Goal: Navigation & Orientation: Go to known website

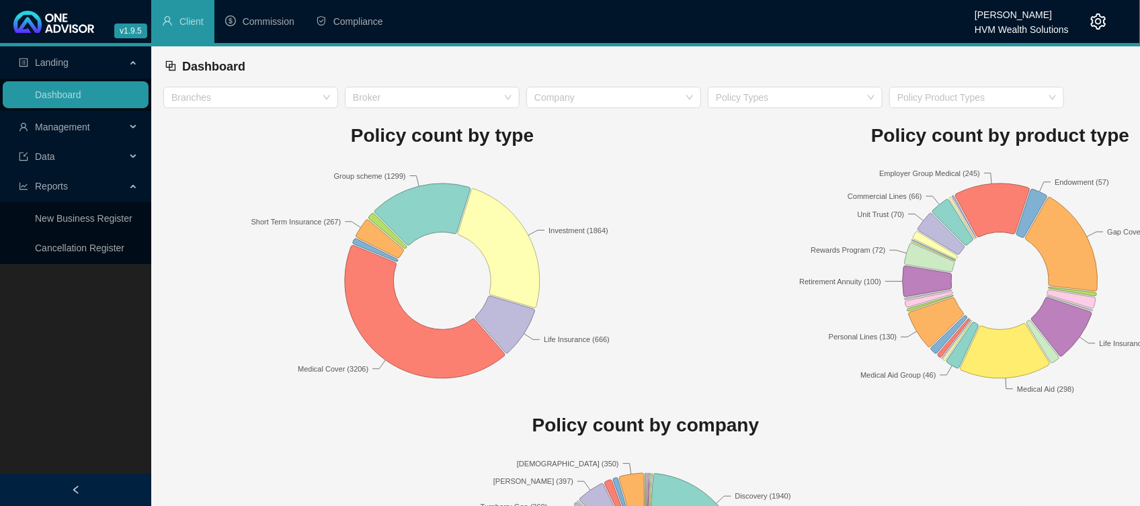
drag, startPoint x: 1103, startPoint y: 0, endPoint x: 479, endPoint y: 67, distance: 627.2
click at [479, 67] on div "Dashboard" at bounding box center [646, 67] width 962 height 30
click at [1099, 11] on div at bounding box center [1087, 21] width 38 height 43
click at [1092, 22] on icon "setting" at bounding box center [1098, 21] width 15 height 16
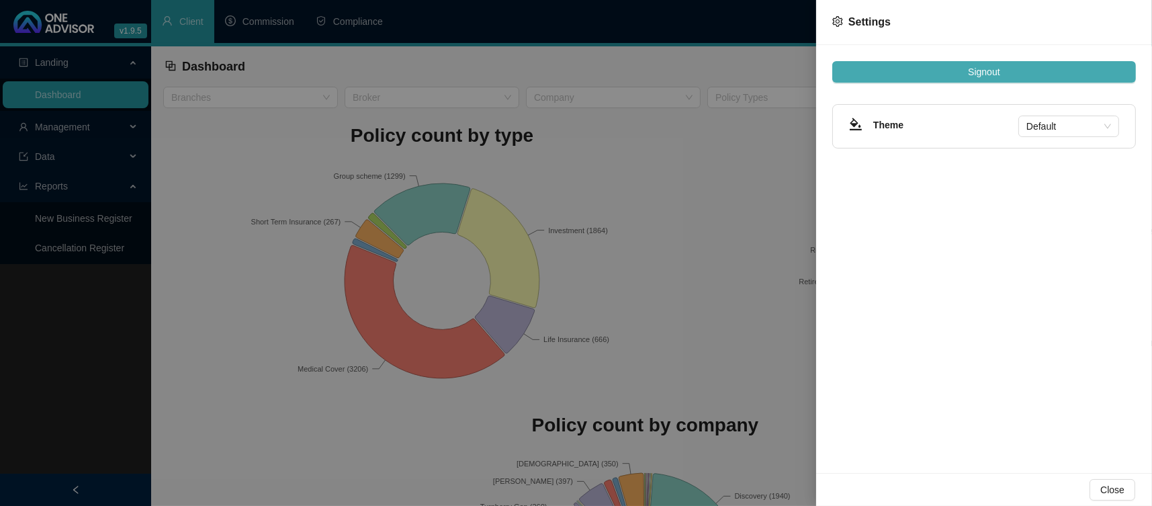
click at [981, 63] on button "Signout" at bounding box center [985, 72] width 304 height 22
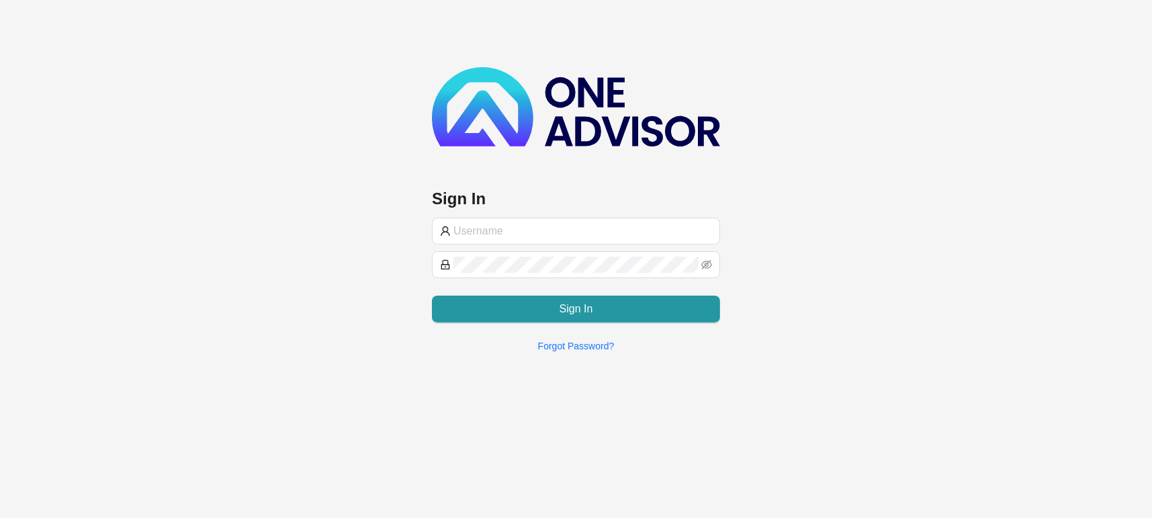
type input "[PERSON_NAME][EMAIL_ADDRESS][DOMAIN_NAME]"
click at [158, 175] on div "Sign In [PERSON_NAME][EMAIL_ADDRESS][DOMAIN_NAME] Sign In Forgot Password?" at bounding box center [576, 181] width 1152 height 363
drag, startPoint x: 330, startPoint y: 1, endPoint x: 847, endPoint y: 79, distance: 522.7
click at [847, 79] on div "Sign In [PERSON_NAME][EMAIL_ADDRESS][DOMAIN_NAME] Sign In Forgot Password?" at bounding box center [576, 181] width 1152 height 363
drag, startPoint x: 1025, startPoint y: 1, endPoint x: 949, endPoint y: 270, distance: 280.1
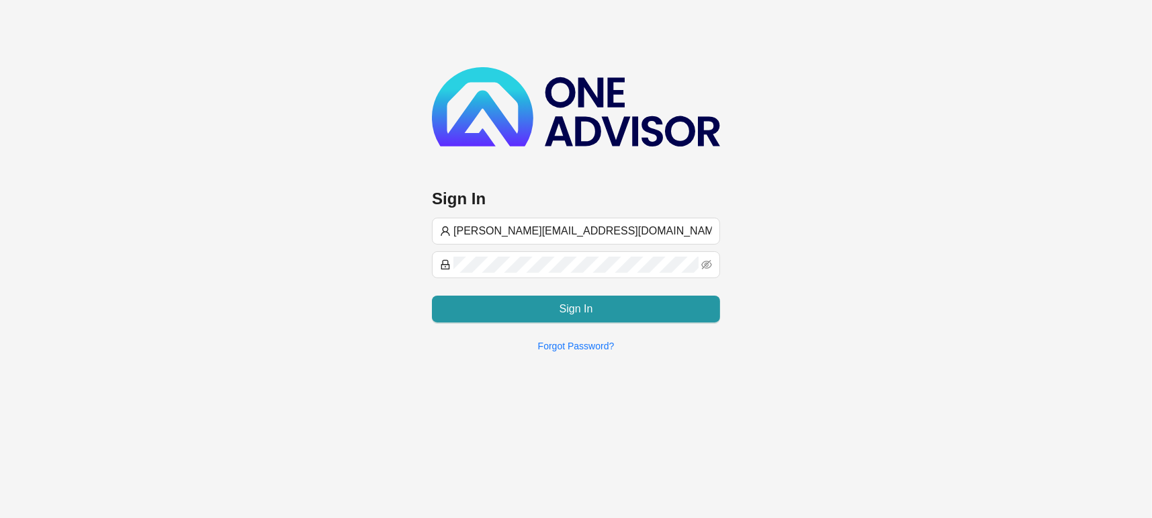
click at [948, 286] on div "Sign In [PERSON_NAME][EMAIL_ADDRESS][DOMAIN_NAME] Sign In Forgot Password?" at bounding box center [576, 181] width 1152 height 363
drag, startPoint x: 886, startPoint y: 1, endPoint x: 641, endPoint y: 69, distance: 253.7
click at [641, 69] on img at bounding box center [576, 106] width 288 height 79
type input "[PERSON_NAME][EMAIL_ADDRESS][DOMAIN_NAME]"
drag, startPoint x: 583, startPoint y: 224, endPoint x: 371, endPoint y: 235, distance: 212.6
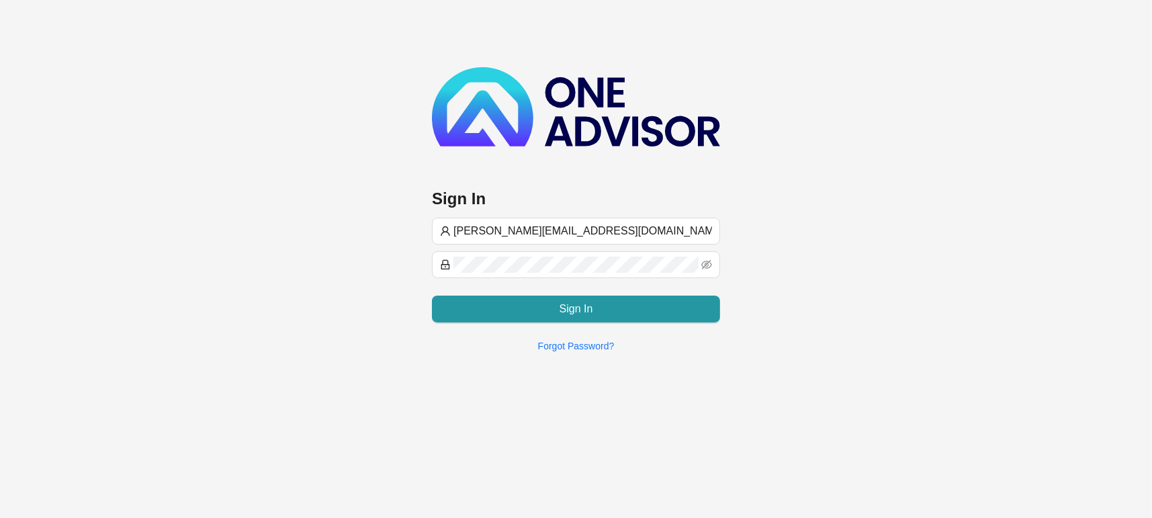
click at [392, 235] on div "Sign In [PERSON_NAME][EMAIL_ADDRESS][DOMAIN_NAME] Sign In Forgot Password?" at bounding box center [576, 181] width 1152 height 363
click at [560, 223] on input "val@hvm.co.za" at bounding box center [583, 231] width 259 height 16
click at [605, 223] on input "val@hvm.co.za" at bounding box center [583, 231] width 259 height 16
click at [556, 228] on input "val@hvm.co.za" at bounding box center [583, 231] width 259 height 16
click at [576, 230] on input "val@hvm.co.za" at bounding box center [583, 231] width 259 height 16
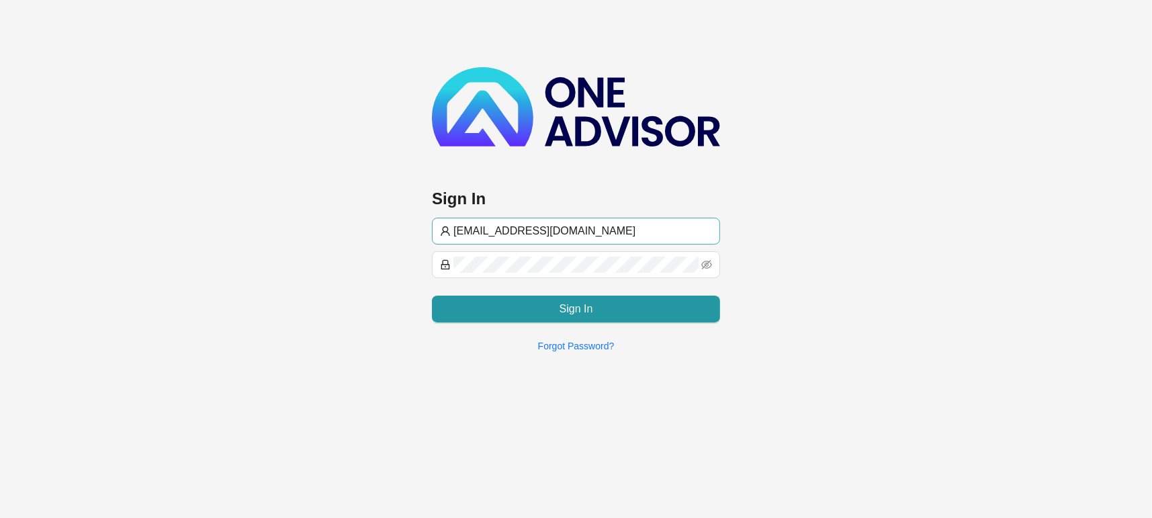
type input "[PERSON_NAME][EMAIL_ADDRESS][DOMAIN_NAME]"
click at [582, 232] on input "[PERSON_NAME][EMAIL_ADDRESS][DOMAIN_NAME]" at bounding box center [583, 231] width 259 height 16
